Goal: Information Seeking & Learning: Understand process/instructions

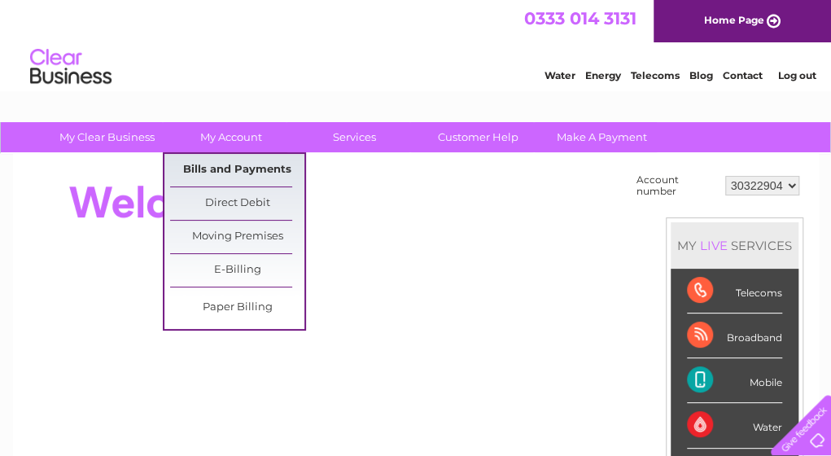
click at [252, 175] on link "Bills and Payments" at bounding box center [237, 170] width 134 height 33
click at [238, 168] on link "Bills and Payments" at bounding box center [237, 170] width 134 height 33
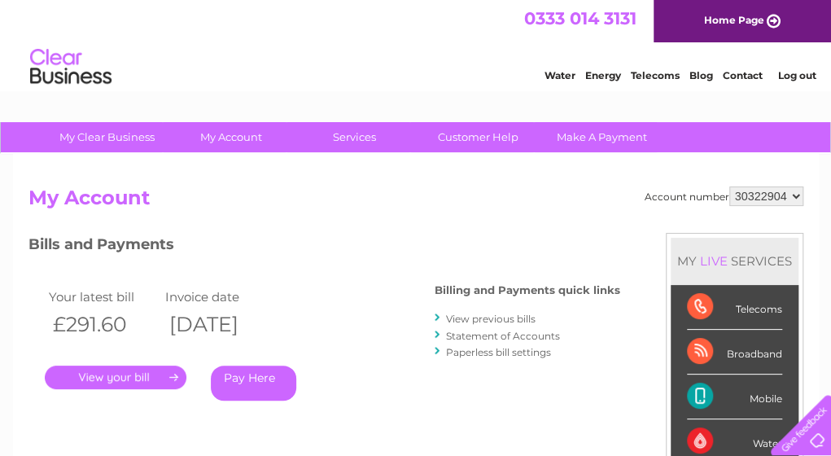
click at [793, 198] on select "30322904" at bounding box center [766, 196] width 74 height 20
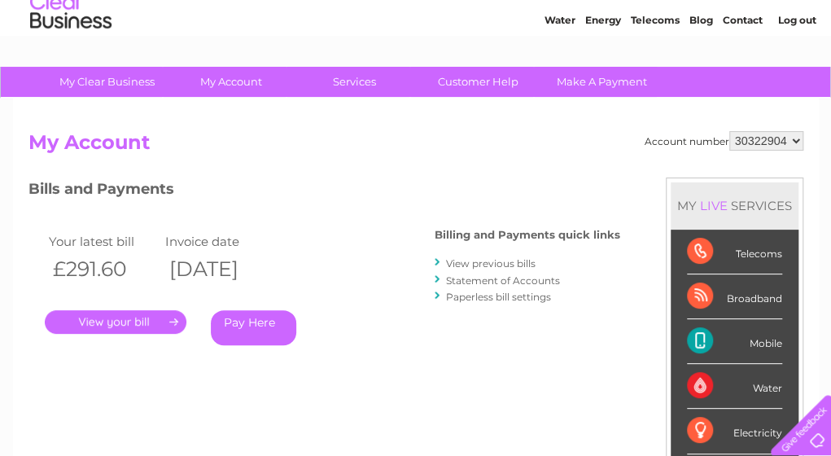
scroll to position [55, 0]
click at [476, 77] on link "Customer Help" at bounding box center [478, 82] width 134 height 30
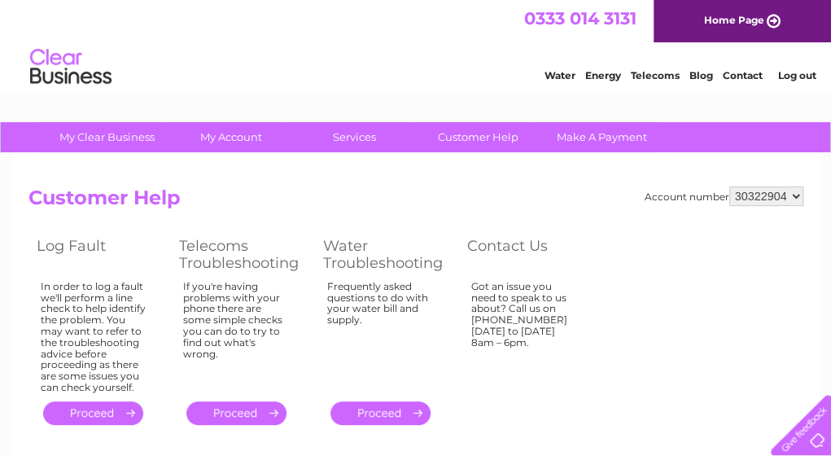
click at [262, 413] on link "." at bounding box center [236, 413] width 100 height 24
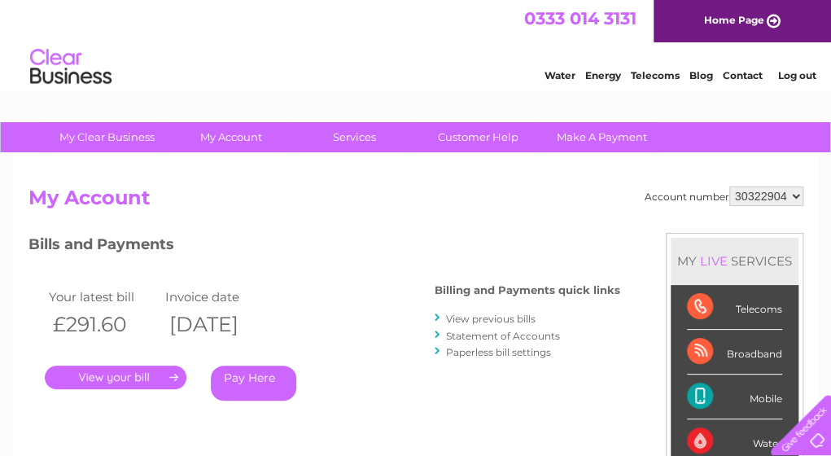
click at [498, 318] on link "View previous bills" at bounding box center [491, 319] width 90 height 12
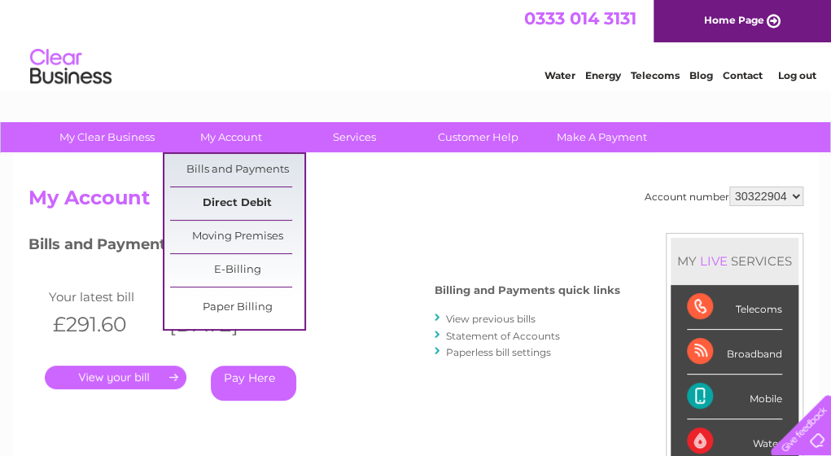
click at [225, 204] on link "Direct Debit" at bounding box center [237, 203] width 134 height 33
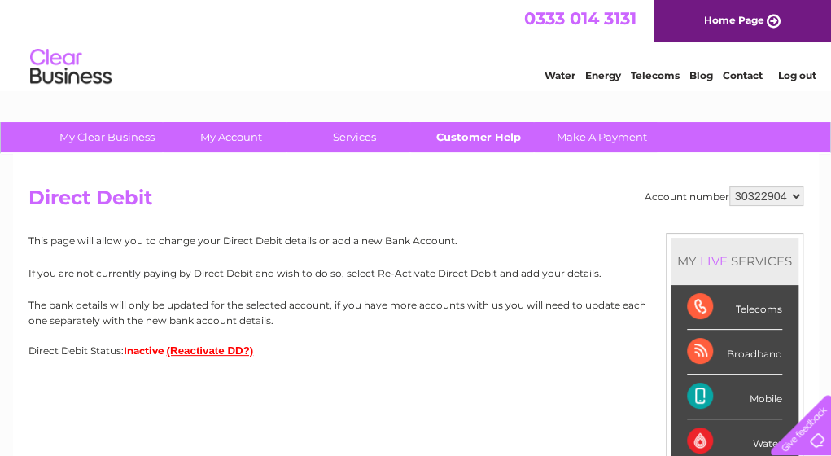
click at [473, 129] on link "Customer Help" at bounding box center [478, 137] width 134 height 30
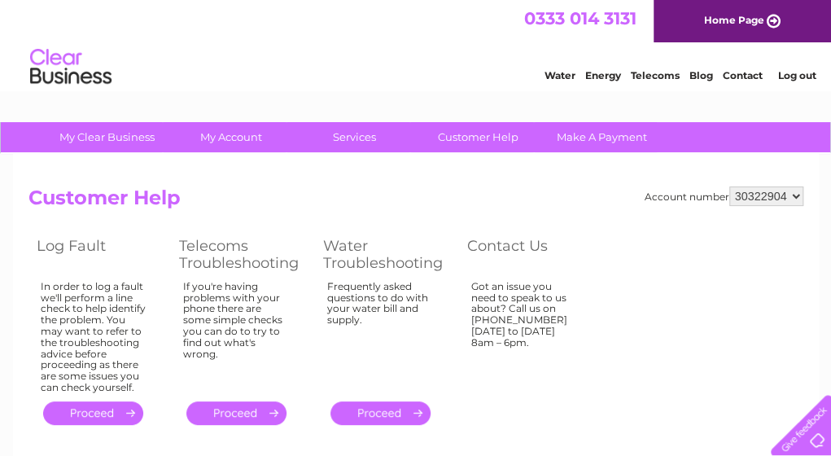
click at [258, 410] on link "." at bounding box center [236, 413] width 100 height 24
click at [269, 409] on link "." at bounding box center [236, 413] width 100 height 24
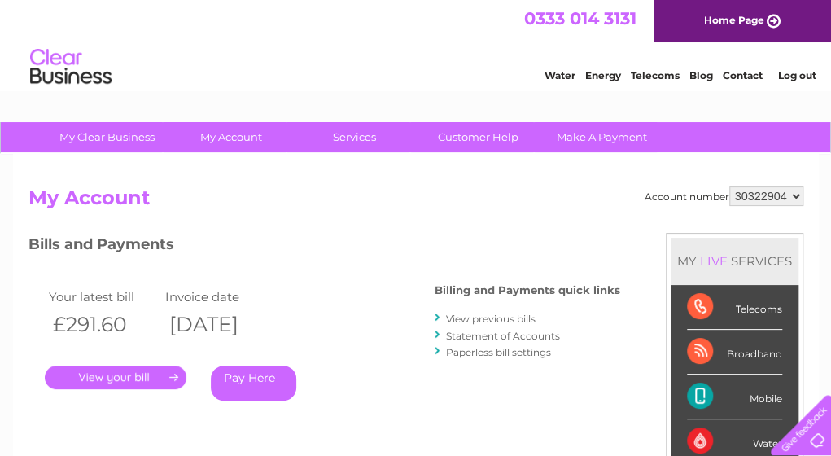
click at [766, 392] on div at bounding box center [797, 421] width 67 height 67
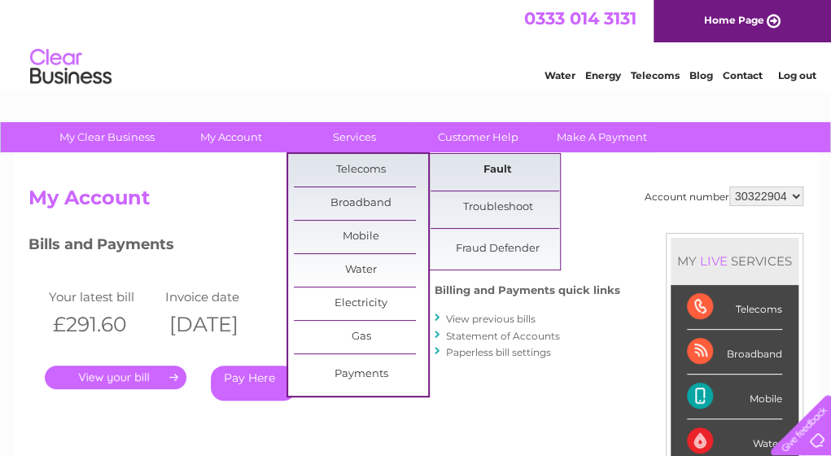
click at [484, 165] on link "Fault" at bounding box center [498, 170] width 134 height 33
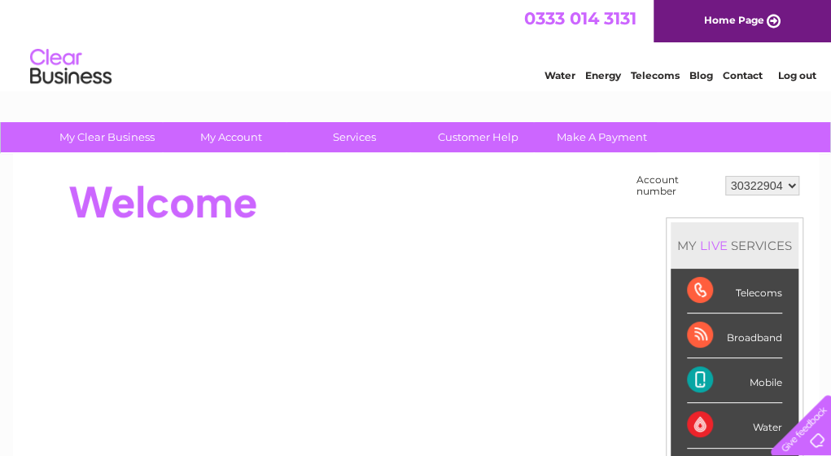
click at [779, 298] on div "Telecoms" at bounding box center [734, 291] width 95 height 45
click at [604, 217] on div at bounding box center [324, 202] width 593 height 65
click at [791, 187] on select "30322904" at bounding box center [762, 186] width 74 height 20
click at [528, 217] on div at bounding box center [324, 202] width 593 height 65
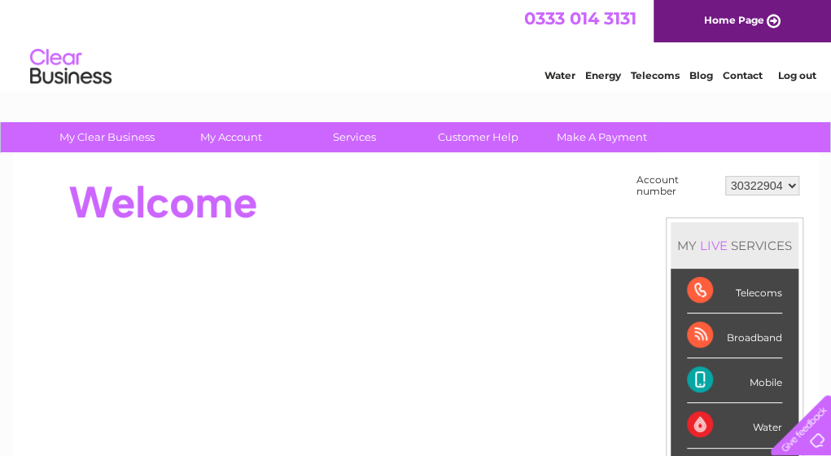
scroll to position [399, 0]
